Goal: Information Seeking & Learning: Check status

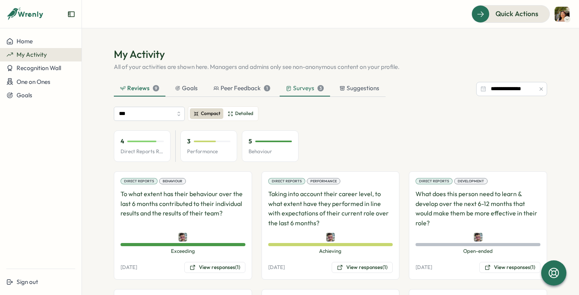
click at [298, 93] on div "Surveys 3" at bounding box center [305, 89] width 50 height 16
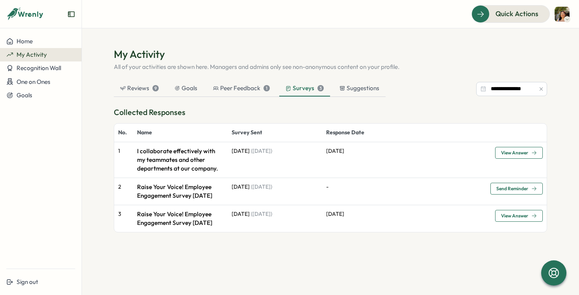
click at [281, 156] on td "[DATE] ( [DATE] )" at bounding box center [275, 159] width 95 height 35
click at [535, 149] on span "View Answer" at bounding box center [519, 152] width 36 height 11
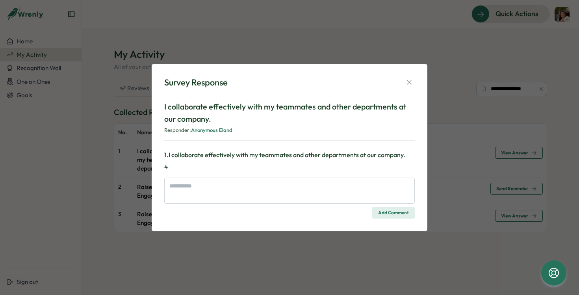
click at [403, 80] on div "Survey Response" at bounding box center [289, 82] width 251 height 12
click at [408, 82] on icon "button" at bounding box center [410, 82] width 8 height 8
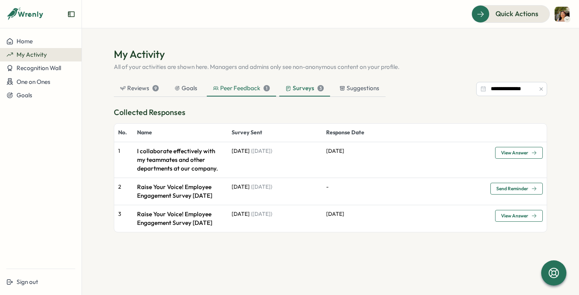
click at [243, 92] on div "Peer Feedback 1" at bounding box center [241, 88] width 57 height 9
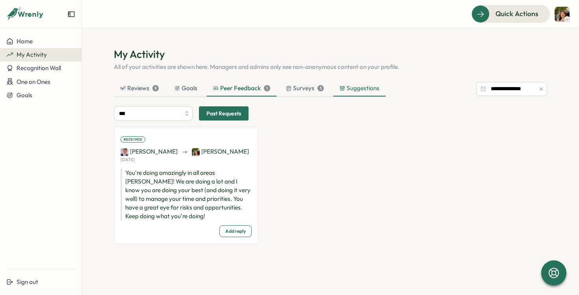
click at [349, 89] on div "Suggestions" at bounding box center [360, 88] width 40 height 9
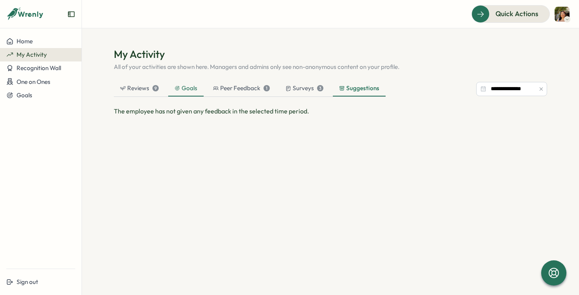
click at [188, 87] on div "Goals" at bounding box center [186, 88] width 23 height 9
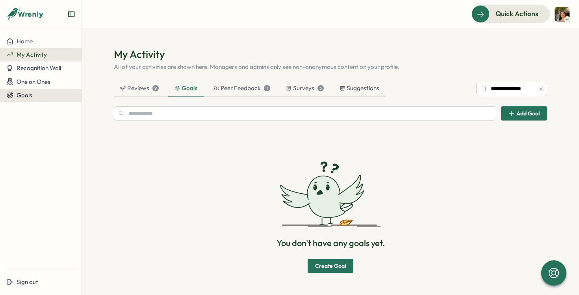
click at [36, 95] on div "Goals" at bounding box center [40, 95] width 69 height 7
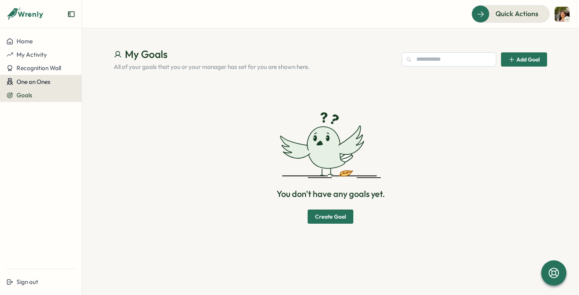
click at [37, 76] on button "One on Ones" at bounding box center [41, 82] width 82 height 14
click at [36, 77] on button "One on Ones" at bounding box center [41, 82] width 82 height 14
click at [36, 70] on span "Recognition Wall" at bounding box center [39, 67] width 45 height 7
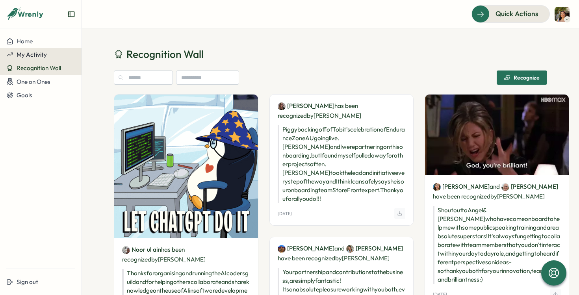
click at [35, 51] on span "My Activity" at bounding box center [32, 54] width 30 height 7
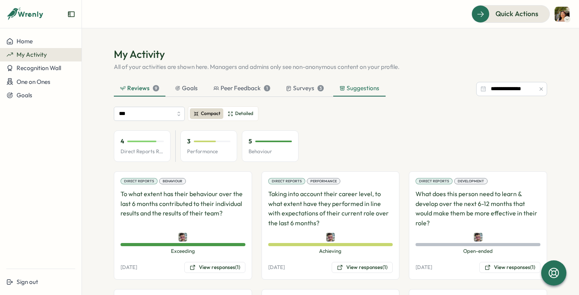
click at [349, 84] on div "Suggestions" at bounding box center [359, 89] width 52 height 16
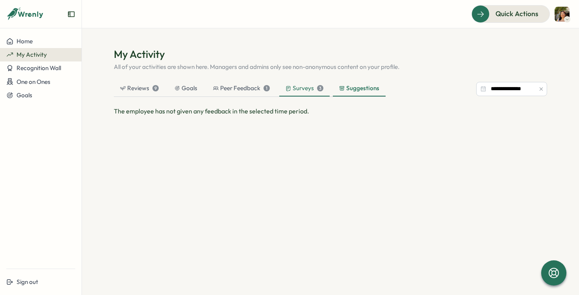
click at [304, 84] on div "Surveys 3" at bounding box center [305, 88] width 38 height 9
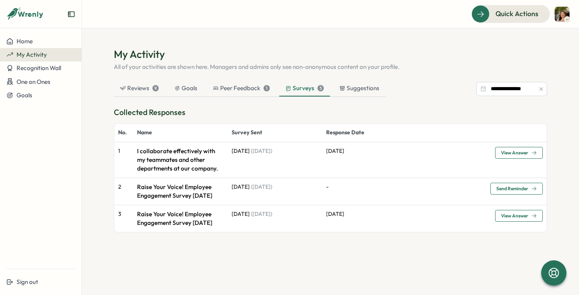
click at [157, 156] on p "I collaborate effectively with my teammates and other departments at our compan…" at bounding box center [180, 160] width 87 height 26
click at [219, 91] on div "Peer Feedback 1" at bounding box center [241, 88] width 57 height 9
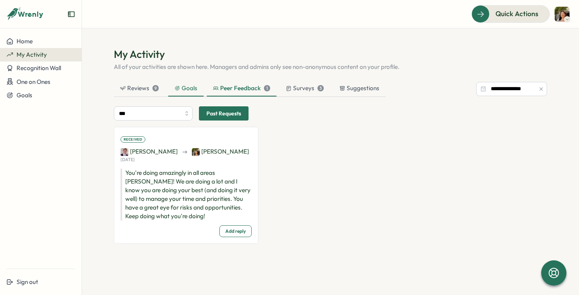
click at [177, 88] on icon at bounding box center [178, 89] width 6 height 6
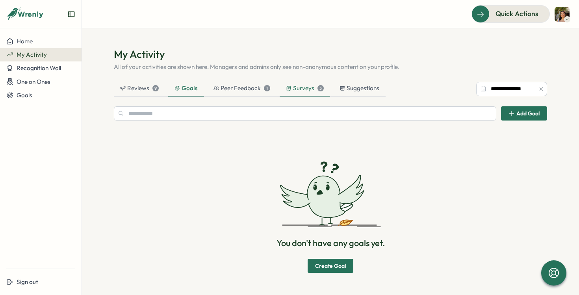
click at [305, 88] on div "Surveys 3" at bounding box center [305, 88] width 38 height 9
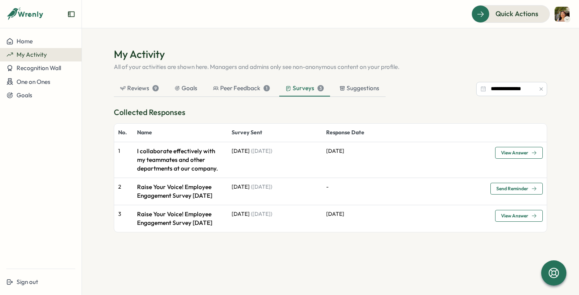
click at [495, 153] on button "View Answer" at bounding box center [519, 153] width 48 height 12
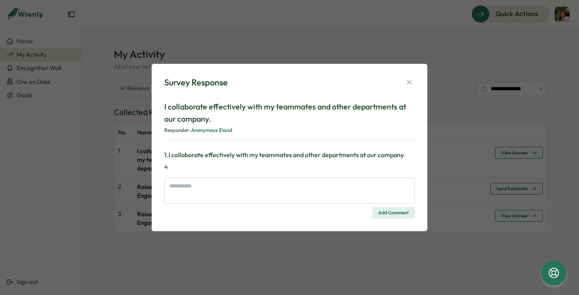
click at [231, 129] on span "Anonymous Eland" at bounding box center [211, 130] width 41 height 6
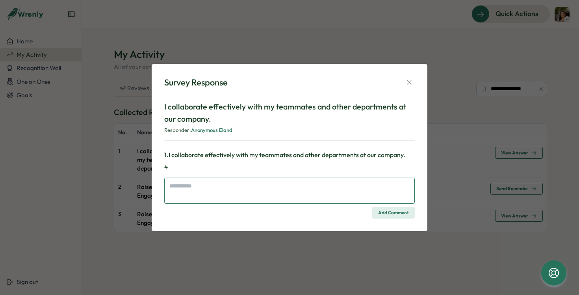
click at [299, 184] on textarea at bounding box center [289, 191] width 251 height 26
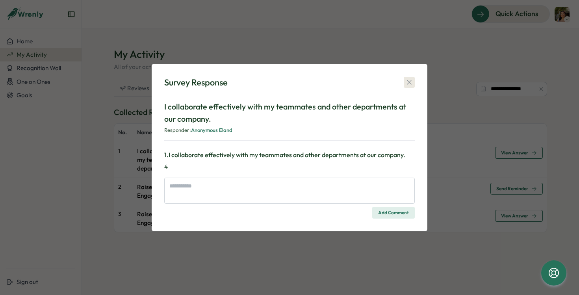
click at [410, 85] on icon "button" at bounding box center [410, 82] width 8 height 8
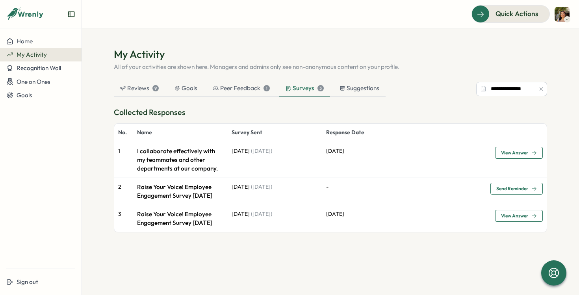
click at [36, 49] on button "My Activity" at bounding box center [41, 54] width 82 height 13
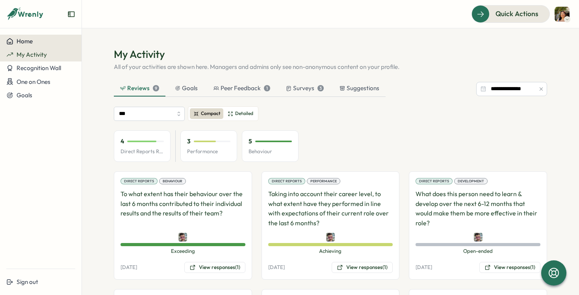
click at [37, 42] on div "Home" at bounding box center [40, 41] width 69 height 7
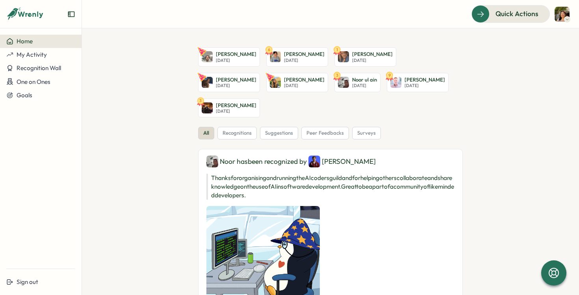
click at [37, 42] on div "Home" at bounding box center [40, 41] width 69 height 7
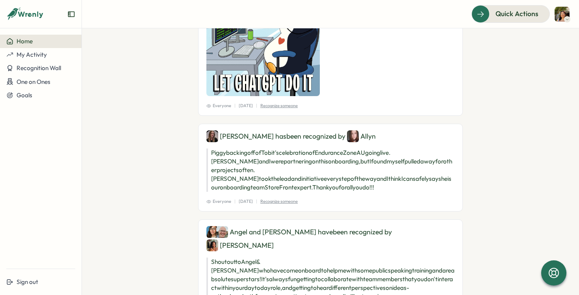
scroll to position [225, 0]
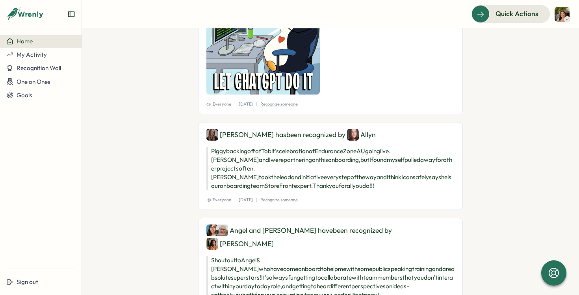
click at [557, 19] on img at bounding box center [562, 14] width 15 height 15
click at [548, 55] on div "My Activity" at bounding box center [549, 53] width 39 height 9
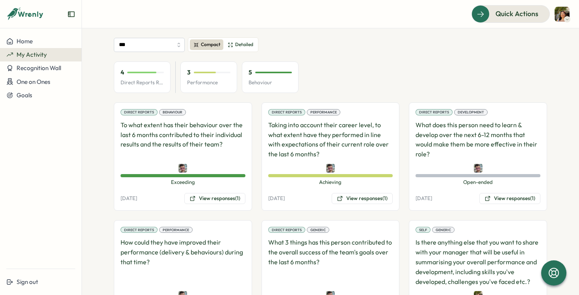
scroll to position [30, 0]
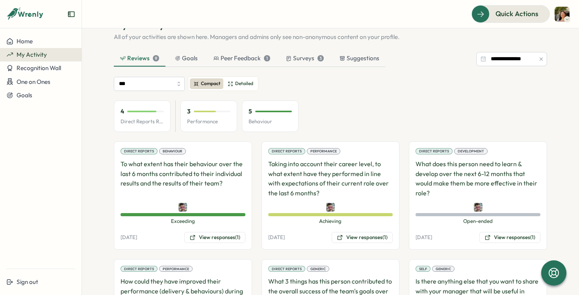
click at [240, 77] on div "Compact Detailed" at bounding box center [223, 83] width 71 height 15
click at [240, 79] on label "Detailed" at bounding box center [240, 83] width 32 height 11
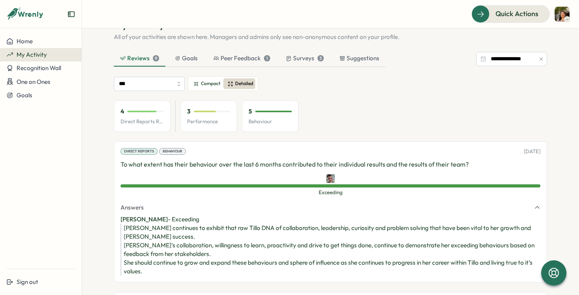
click at [240, 79] on label "Detailed" at bounding box center [240, 83] width 32 height 11
click at [193, 56] on div "Goals" at bounding box center [186, 58] width 23 height 9
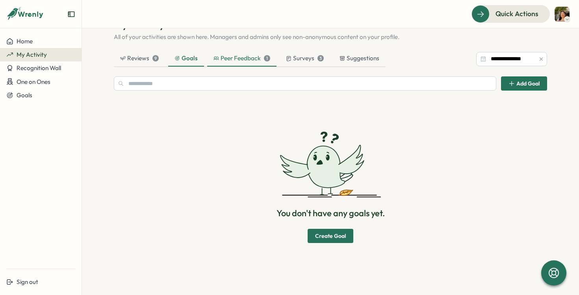
click at [222, 56] on div "Peer Feedback 1" at bounding box center [242, 58] width 57 height 9
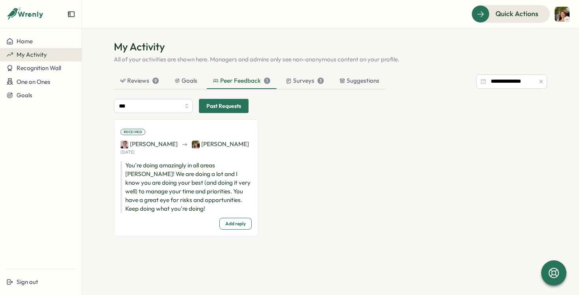
click at [272, 77] on div "Peer Feedback 1" at bounding box center [242, 81] width 70 height 16
click at [296, 77] on div "Surveys 3" at bounding box center [305, 80] width 38 height 9
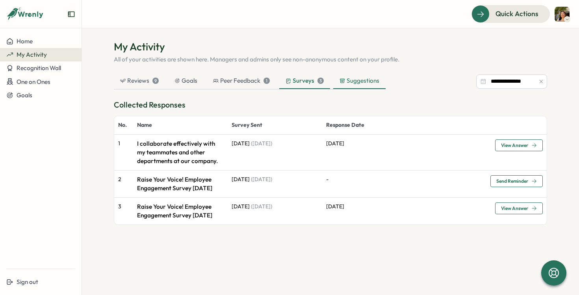
click at [359, 78] on div "Suggestions" at bounding box center [360, 80] width 40 height 9
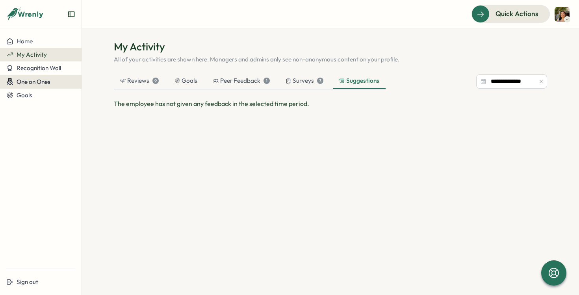
click at [34, 79] on span "One on Ones" at bounding box center [34, 81] width 34 height 7
click at [28, 19] on icon at bounding box center [25, 13] width 38 height 13
click at [33, 50] on button "My Activity" at bounding box center [41, 54] width 82 height 13
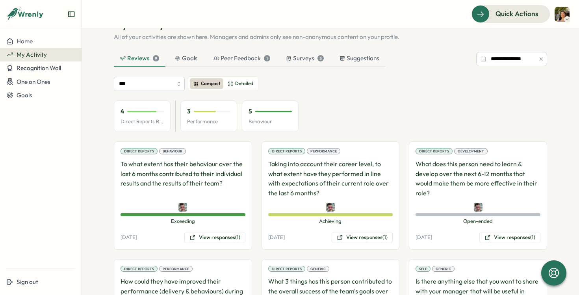
click at [32, 50] on button "My Activity" at bounding box center [41, 54] width 82 height 13
click at [302, 52] on div "Surveys 3" at bounding box center [305, 59] width 50 height 16
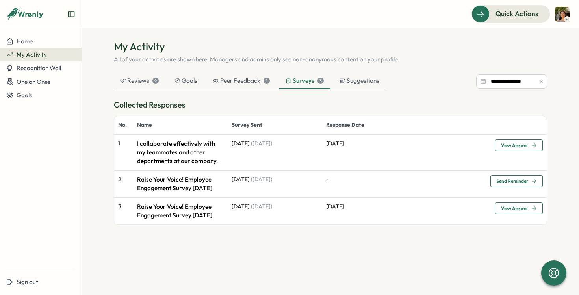
scroll to position [7, 0]
click at [184, 184] on p "Raise Your Voice! Employee Engagement Survey [DATE]" at bounding box center [180, 183] width 87 height 17
click at [114, 176] on td "2" at bounding box center [123, 183] width 19 height 27
drag, startPoint x: 115, startPoint y: 177, endPoint x: 209, endPoint y: 201, distance: 96.5
click at [209, 197] on tr "2 Raise Your Voice! Employee Engagement Survey [DATE] [DATE] ( [DATE] ) - Send …" at bounding box center [330, 183] width 433 height 27
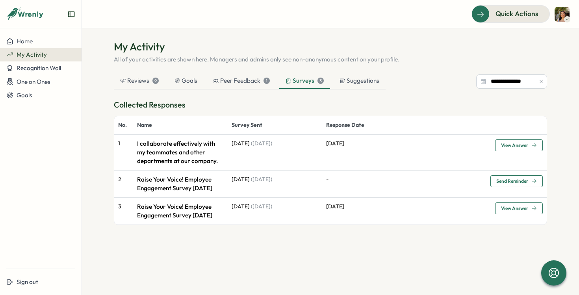
click at [209, 193] on p "Raise Your Voice! Employee Engagement Survey [DATE]" at bounding box center [180, 183] width 87 height 17
click at [510, 211] on span "View Answer" at bounding box center [514, 208] width 27 height 5
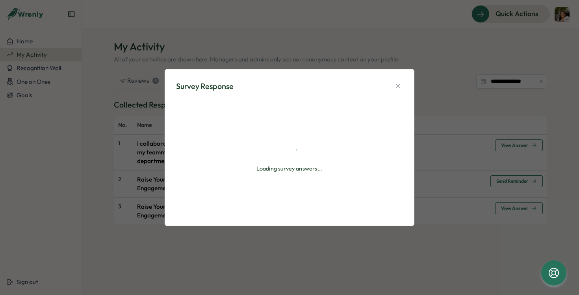
type textarea "*"
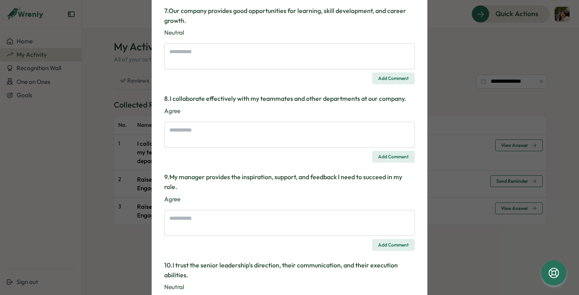
scroll to position [793, 0]
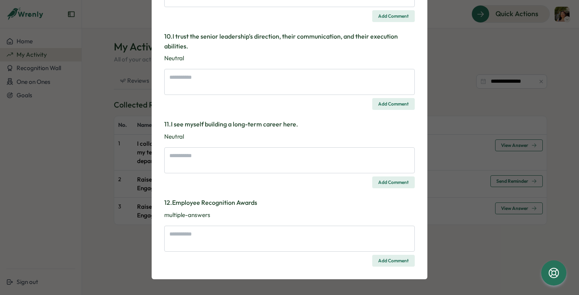
click at [431, 194] on div "Survey Response Raise Your Voice! Employee Engagement Survey [DATE] Responder: …" at bounding box center [289, 147] width 579 height 295
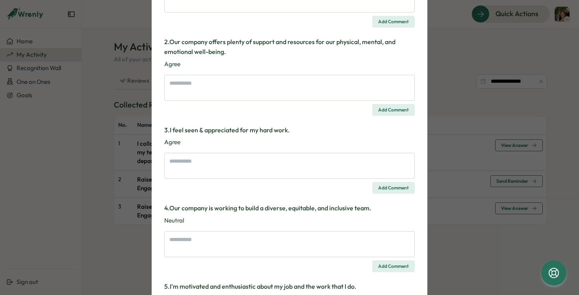
scroll to position [0, 0]
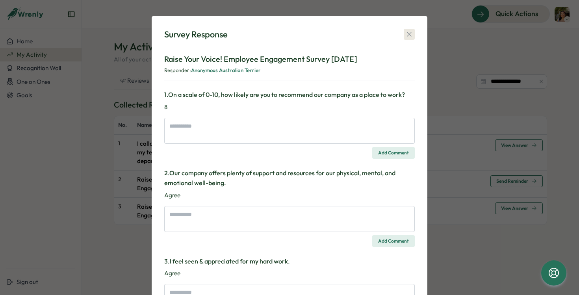
click at [408, 35] on icon "button" at bounding box center [409, 34] width 4 height 4
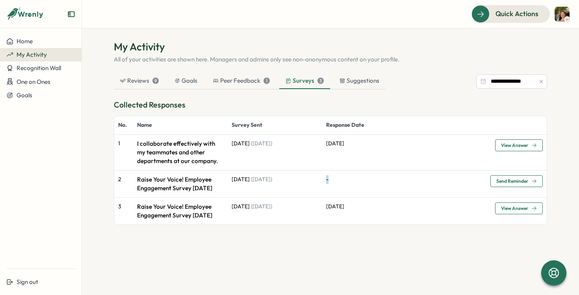
drag, startPoint x: 319, startPoint y: 188, endPoint x: 309, endPoint y: 187, distance: 9.9
click at [306, 188] on tr "2 Raise Your Voice! Employee Engagement Survey [DATE] [DATE] ( [DATE] ) - Send …" at bounding box center [330, 183] width 433 height 27
click at [352, 181] on p "-" at bounding box center [404, 179] width 156 height 9
click at [180, 87] on div "Goals" at bounding box center [185, 81] width 35 height 16
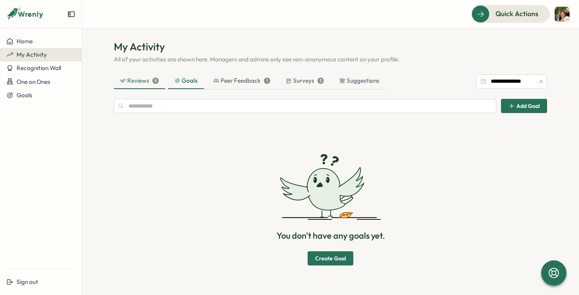
click at [145, 84] on div "Reviews 9" at bounding box center [139, 80] width 39 height 9
